Goal: Task Accomplishment & Management: Manage account settings

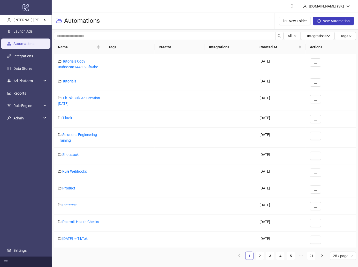
drag, startPoint x: 159, startPoint y: 16, endPoint x: 154, endPoint y: 16, distance: 5.2
click at [159, 16] on div "Automations New Folder New Automation" at bounding box center [205, 20] width 307 height 17
click at [154, 16] on div "Automations New Folder New Automation" at bounding box center [205, 20] width 307 height 17
click at [150, 16] on div "Automations New Folder New Automation" at bounding box center [205, 20] width 307 height 17
click at [152, 15] on div "Automations New Folder New Automation" at bounding box center [205, 20] width 307 height 17
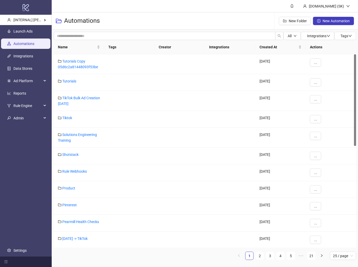
click at [31, 160] on ul "Launch Ads Automations Integrations Data Stores Ad Platform Reports Rule Engine…" at bounding box center [26, 141] width 52 height 232
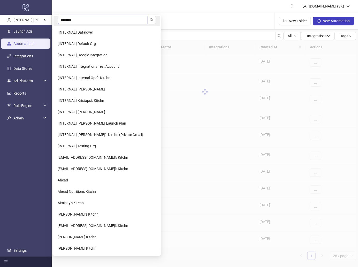
click at [87, 19] on input "********" at bounding box center [103, 20] width 90 height 8
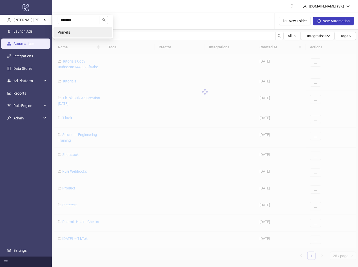
type input "********"
click at [78, 33] on li "Primelis" at bounding box center [83, 32] width 59 height 10
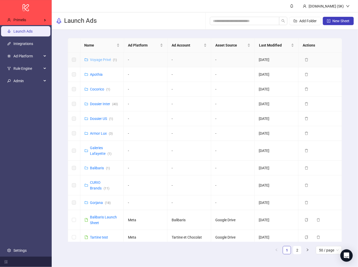
click at [97, 58] on link "Voyage Privé ( 1 )" at bounding box center [103, 60] width 27 height 4
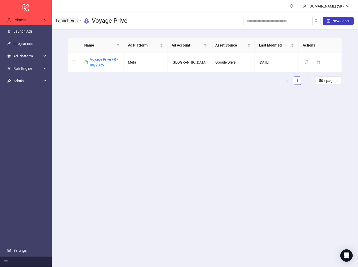
click at [71, 21] on link "Launch Ads" at bounding box center [67, 21] width 24 height 6
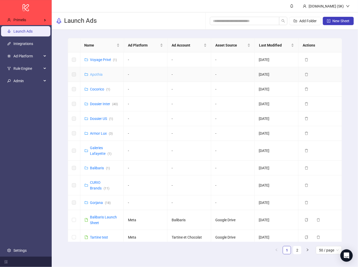
click at [99, 74] on link "Apothia" at bounding box center [96, 74] width 13 height 4
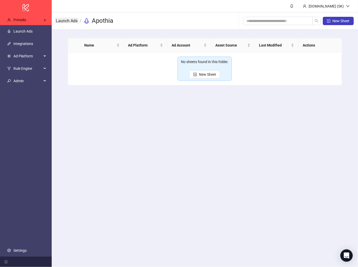
click at [73, 22] on link "Launch Ads" at bounding box center [67, 21] width 24 height 6
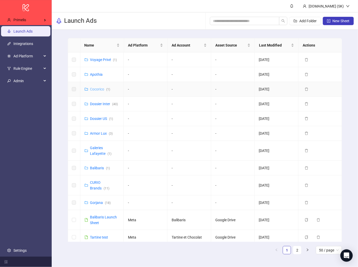
click at [95, 89] on link "Cocorico ( 1 )" at bounding box center [100, 89] width 20 height 4
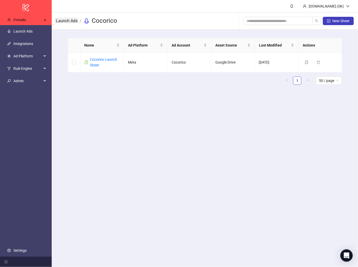
click at [70, 20] on link "Launch Ads" at bounding box center [67, 21] width 24 height 6
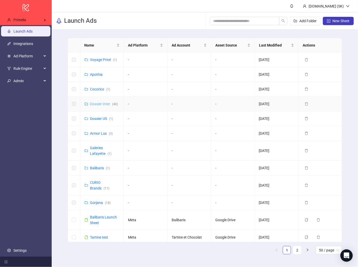
click at [101, 104] on link "Dossier Inter ( 40 )" at bounding box center [104, 104] width 28 height 4
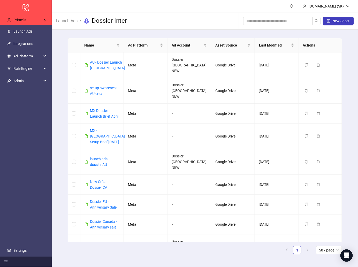
drag, startPoint x: 70, startPoint y: 21, endPoint x: 76, endPoint y: 40, distance: 20.3
click at [70, 20] on link "Launch Ads" at bounding box center [67, 21] width 24 height 6
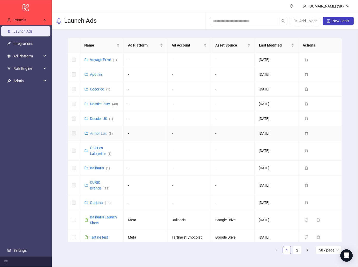
click at [103, 132] on link "Armor Lux ( 3 )" at bounding box center [101, 133] width 23 height 4
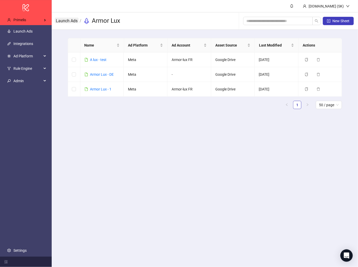
click at [74, 18] on link "Launch Ads" at bounding box center [67, 21] width 24 height 6
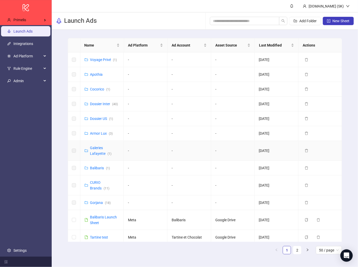
click at [98, 150] on div "Galeries Lafayette ( 1 )" at bounding box center [104, 150] width 29 height 11
click at [99, 147] on link "Galeries Lafayette ( 1 )" at bounding box center [100, 151] width 21 height 10
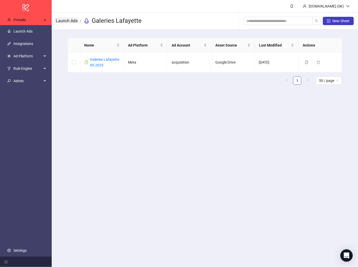
click at [69, 20] on link "Launch Ads" at bounding box center [67, 21] width 24 height 6
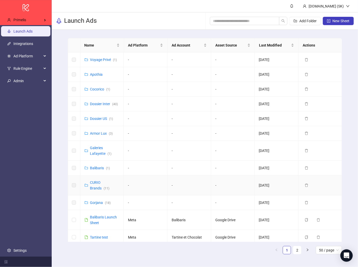
scroll to position [15, 0]
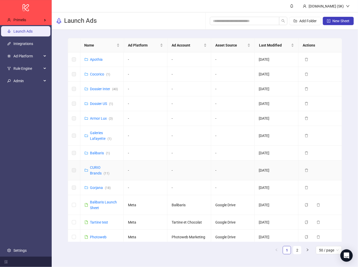
click at [99, 175] on td "CURIO Brands ( 11 )" at bounding box center [102, 171] width 44 height 20
click at [98, 169] on div "CURIO Brands ( 11 )" at bounding box center [104, 170] width 29 height 11
click at [98, 172] on link "CURIO Brands ( 11 )" at bounding box center [99, 170] width 19 height 10
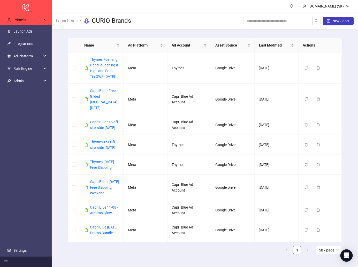
click at [73, 24] on span "Launch Ads" at bounding box center [67, 21] width 22 height 6
click at [33, 42] on link "Integrations" at bounding box center [23, 44] width 20 height 4
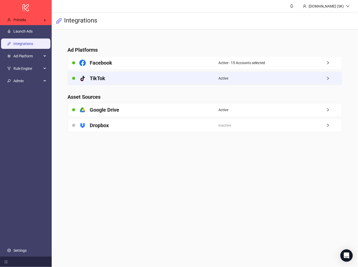
click at [129, 76] on div "platform/tik_tok TikTok" at bounding box center [143, 78] width 151 height 13
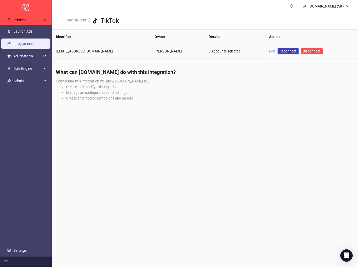
click at [269, 50] on link "Edit" at bounding box center [272, 51] width 6 height 4
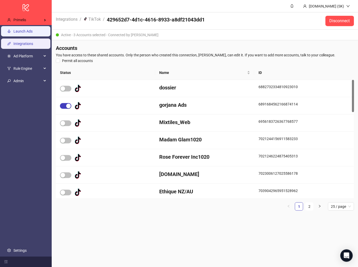
click at [33, 31] on link "Launch Ads" at bounding box center [22, 31] width 19 height 4
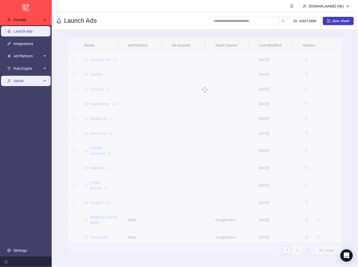
click at [39, 85] on span "Admin" at bounding box center [27, 81] width 28 height 10
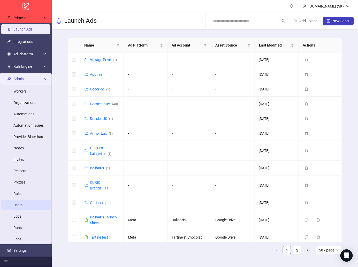
click at [22, 204] on link "Users" at bounding box center [17, 205] width 9 height 4
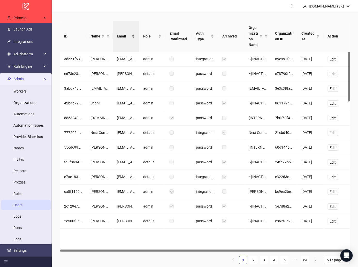
click at [118, 37] on span "Email" at bounding box center [124, 36] width 14 height 6
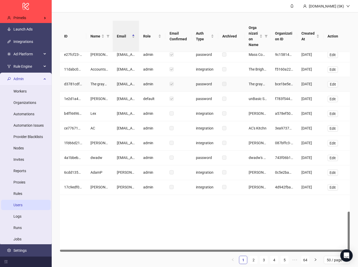
scroll to position [9, 0]
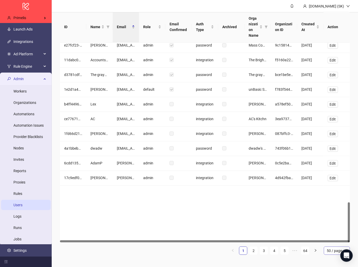
click at [333, 251] on span "50 / page" at bounding box center [337, 251] width 20 height 8
click at [337, 238] on div "100 / page" at bounding box center [337, 241] width 18 height 6
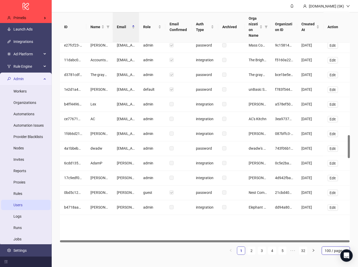
click at [268, 248] on ul "1 2 3 4 5 ••• 32 100 / page 100 / page 10 / page 20 / page 50 / page 100 / page" at bounding box center [205, 251] width 290 height 8
click at [264, 250] on link "3" at bounding box center [262, 251] width 8 height 8
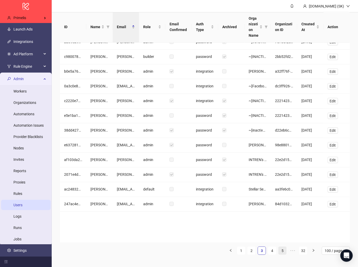
click at [284, 250] on link "5" at bounding box center [283, 251] width 8 height 8
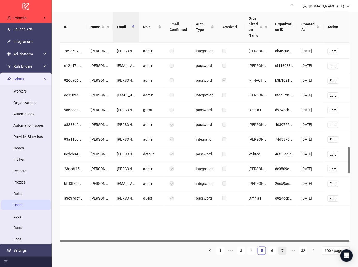
click at [282, 247] on link "7" at bounding box center [283, 251] width 8 height 8
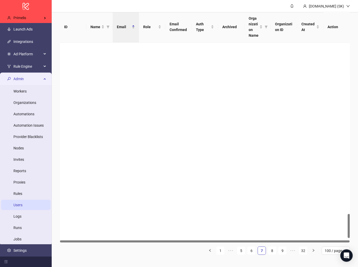
scroll to position [1478, 0]
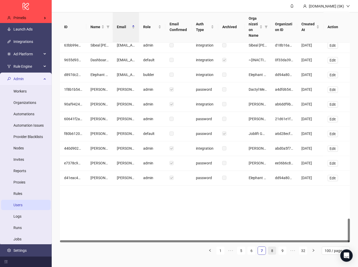
click at [270, 248] on link "8" at bounding box center [272, 251] width 8 height 8
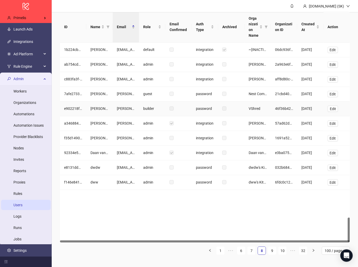
scroll to position [1438, 0]
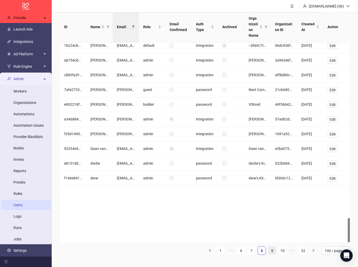
click at [271, 249] on link "9" at bounding box center [272, 251] width 8 height 8
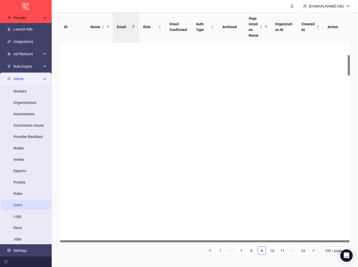
scroll to position [0, 0]
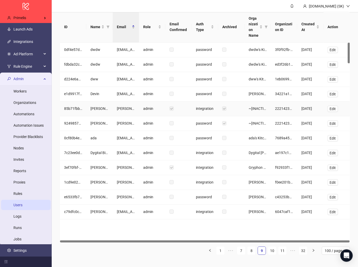
click at [175, 116] on div at bounding box center [178, 109] width 26 height 15
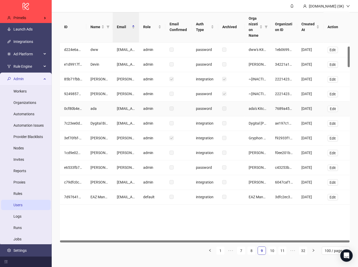
scroll to position [37, 0]
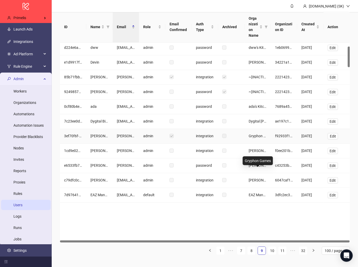
click at [257, 162] on div "Gryphon Games" at bounding box center [258, 160] width 30 height 9
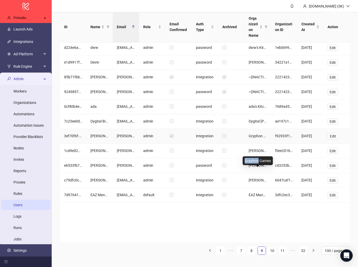
click at [257, 162] on div "Gryphon Games" at bounding box center [258, 160] width 30 height 9
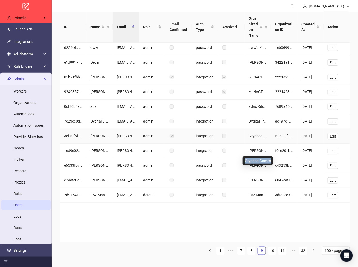
click at [257, 162] on div "Gryphon Games" at bounding box center [258, 160] width 30 height 9
click at [215, 144] on div "integration" at bounding box center [205, 136] width 26 height 15
click at [152, 22] on div "Click to sort ascending" at bounding box center [152, 22] width 0 height 0
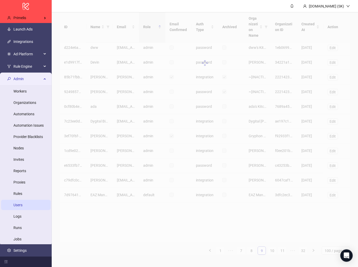
click at [158, 3] on header "[DOMAIN_NAME] (SK)" at bounding box center [205, 6] width 307 height 12
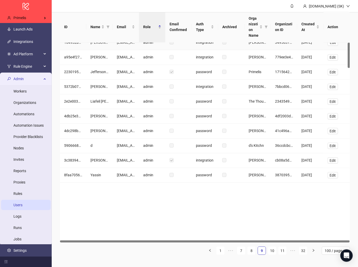
scroll to position [0, 0]
